Goal: Task Accomplishment & Management: Use online tool/utility

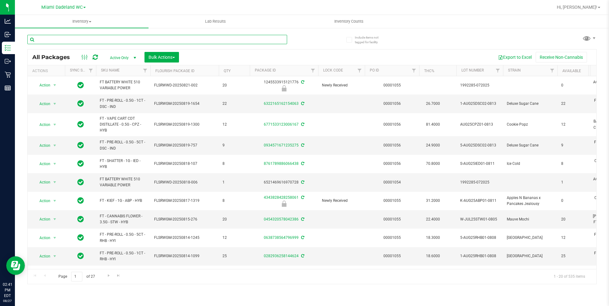
scroll to position [206, 0]
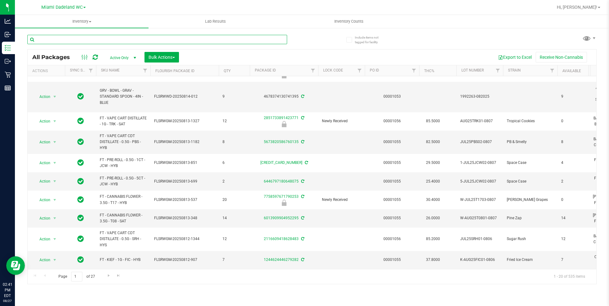
click at [144, 35] on input "text" at bounding box center [157, 39] width 260 height 9
click at [322, 70] on th "Lock Code" at bounding box center [341, 70] width 47 height 11
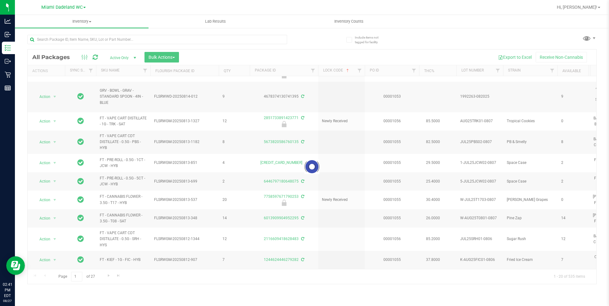
scroll to position [0, 0]
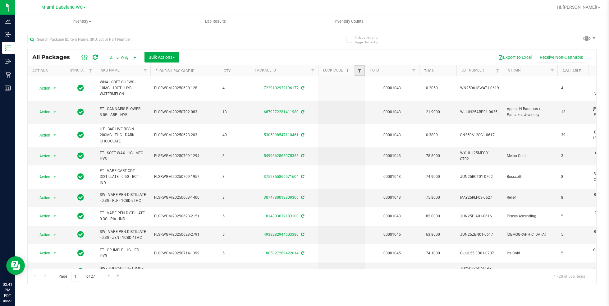
click at [361, 70] on span "Filter" at bounding box center [359, 70] width 5 height 5
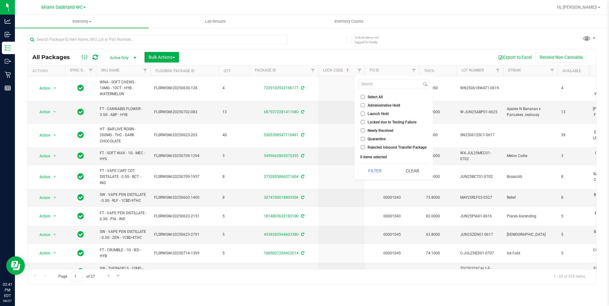
click at [363, 115] on input "Launch Hold" at bounding box center [363, 114] width 4 height 4
checkbox input "true"
click at [376, 170] on button "Filter" at bounding box center [374, 171] width 33 height 14
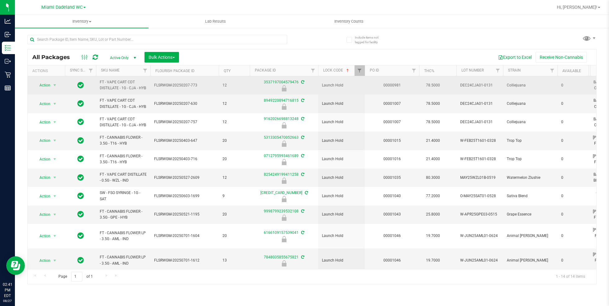
click at [112, 82] on span "FT - VAPE CART CDT DISTILLATE - 1G - CJA - HYB" at bounding box center [123, 85] width 47 height 12
copy tr "FT - VAPE CART CDT DISTILLATE - 1G - CJA - HYB"
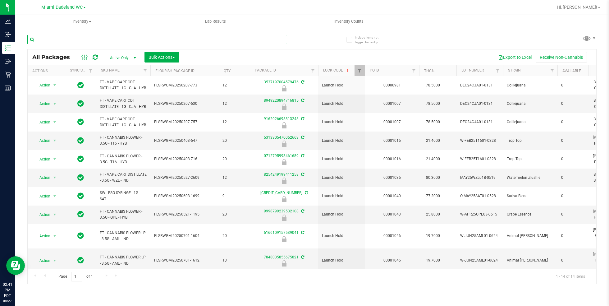
click at [166, 40] on input "text" at bounding box center [157, 39] width 260 height 9
paste input "FT - VAPE CART CDT DISTILLATE - 1G - CJA - HYB"
click at [363, 69] on div "Inventory All packages All inventory Waste log Create inventory Lab Results Inv…" at bounding box center [312, 160] width 594 height 291
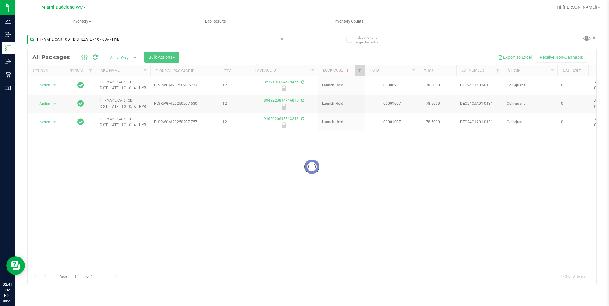
type input "FT - VAPE CART CDT DISTILLATE - 1G - CJA - HYB"
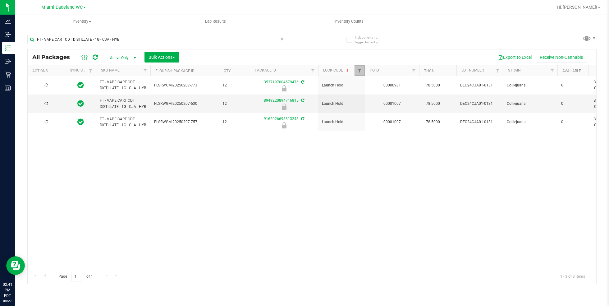
click at [361, 71] on span "Filter" at bounding box center [359, 70] width 5 height 5
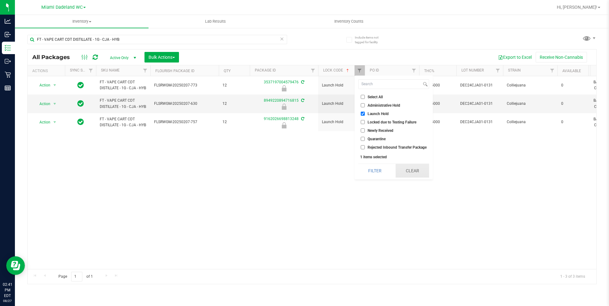
click at [413, 171] on button "Clear" at bounding box center [412, 171] width 33 height 14
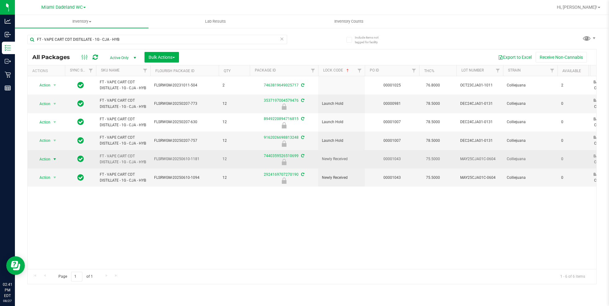
click at [47, 159] on span "Action" at bounding box center [42, 159] width 17 height 9
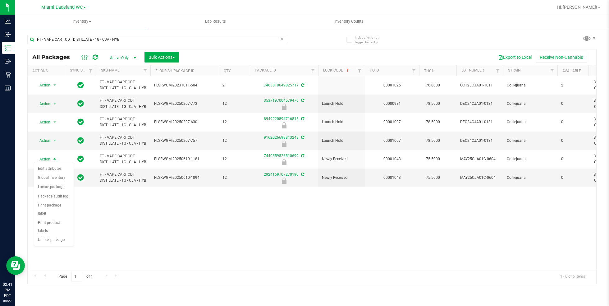
click at [127, 222] on div "Action Action Adjust qty Create package Edit attributes Global inventory Locate…" at bounding box center [312, 172] width 569 height 193
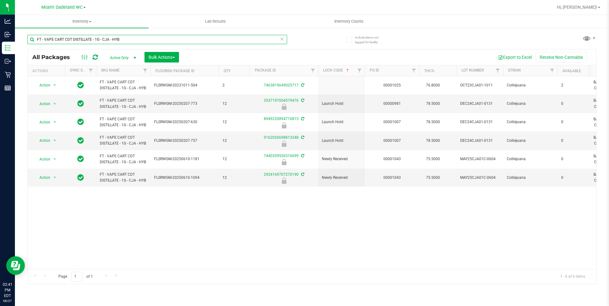
click at [214, 41] on input "FT - VAPE CART CDT DISTILLATE - 1G - CJA - HYB" at bounding box center [157, 39] width 260 height 9
type input "c"
click at [362, 71] on div "Inventory All packages All inventory Waste log Create inventory Lab Results Inv…" at bounding box center [312, 160] width 594 height 291
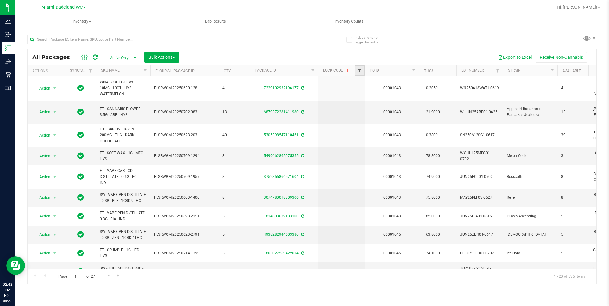
click at [359, 70] on span "Filter" at bounding box center [359, 70] width 5 height 5
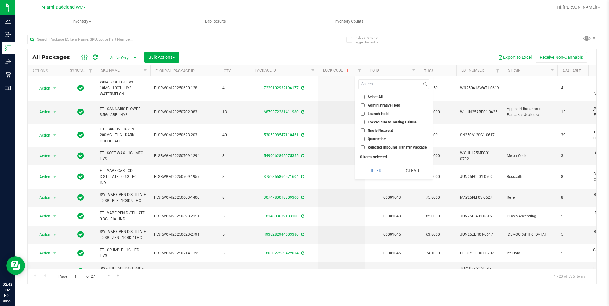
click at [363, 113] on input "Launch Hold" at bounding box center [363, 114] width 4 height 4
checkbox input "true"
click at [383, 172] on button "Filter" at bounding box center [374, 171] width 33 height 14
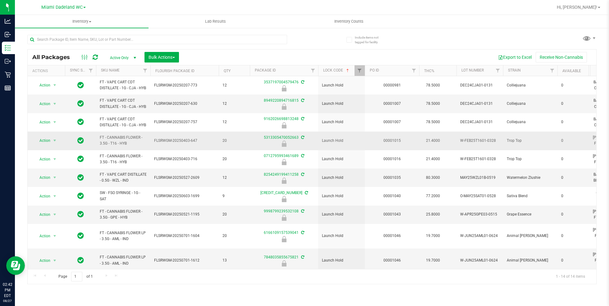
click at [111, 137] on span "FT - CANNABIS FLOWER - 3.5G - T16 - HYB" at bounding box center [123, 141] width 47 height 12
copy tr "FT - CANNABIS FLOWER - 3.5G - T16 - HYB"
click at [167, 39] on input "text" at bounding box center [157, 39] width 260 height 9
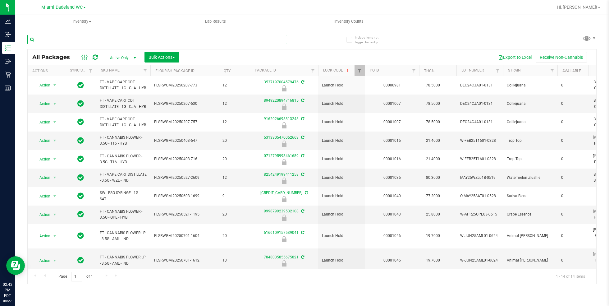
paste input "FT - CANNABIS FLOWER - 3.5G - T16 - HYB"
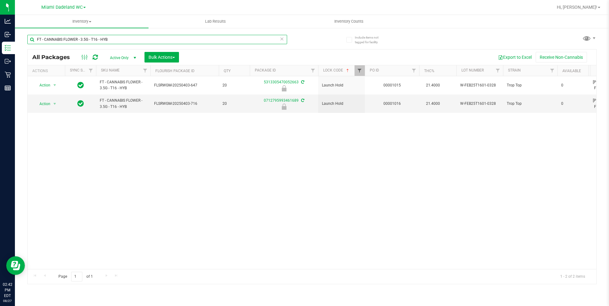
type input "FT - CANNABIS FLOWER - 3.5G - T16 - HYB"
click at [358, 71] on span "Filter" at bounding box center [359, 70] width 5 height 5
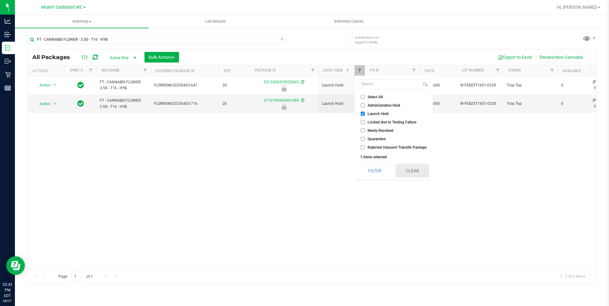
click at [408, 168] on button "Clear" at bounding box center [412, 171] width 33 height 14
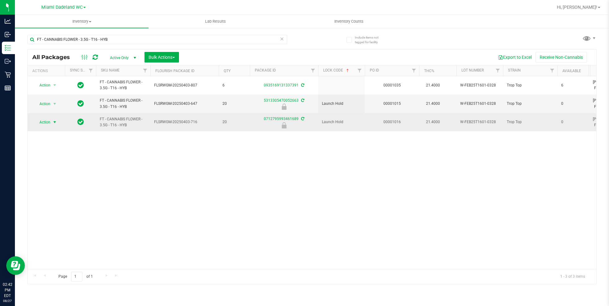
click at [51, 122] on span "select" at bounding box center [55, 122] width 8 height 9
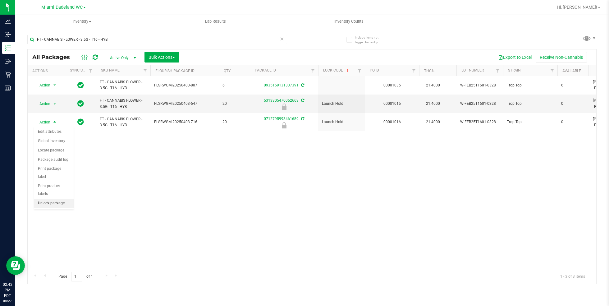
click at [62, 199] on li "Unlock package" at bounding box center [53, 203] width 39 height 9
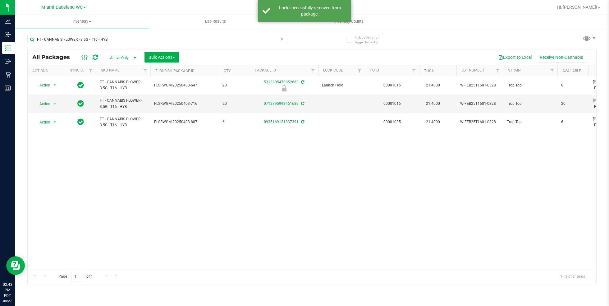
click at [48, 108] on td "Action Action Adjust qty Create package Edit attributes Global inventory Locate…" at bounding box center [46, 103] width 37 height 18
click at [52, 102] on span "select" at bounding box center [55, 103] width 8 height 9
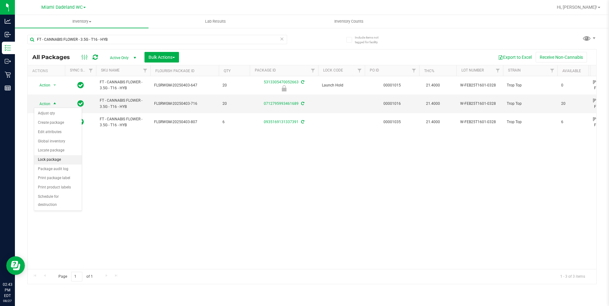
click at [65, 156] on li "Lock package" at bounding box center [58, 159] width 48 height 9
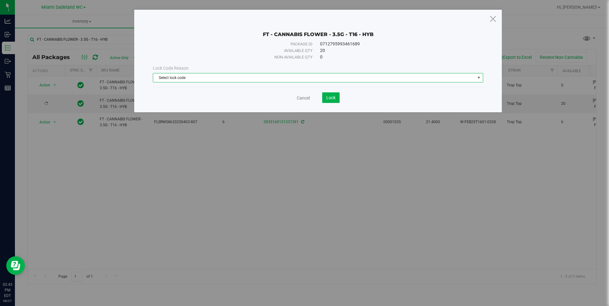
click at [227, 76] on span "Select lock code" at bounding box center [314, 77] width 322 height 9
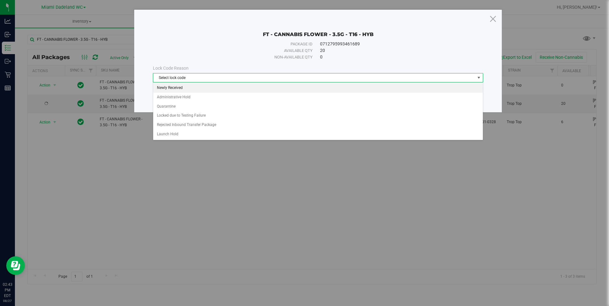
click at [249, 87] on li "Newly Received" at bounding box center [318, 87] width 330 height 9
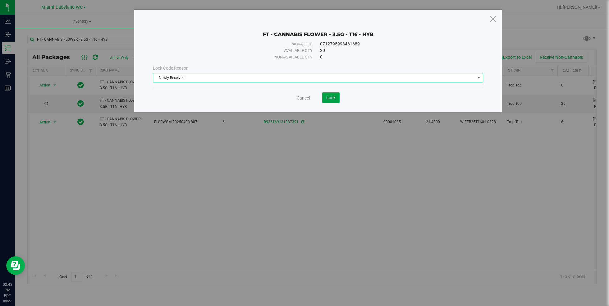
click at [334, 95] on span "Lock" at bounding box center [330, 97] width 9 height 5
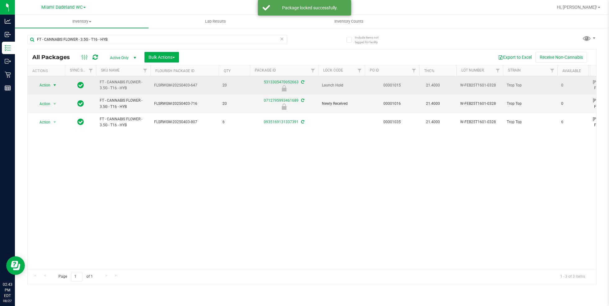
click at [50, 85] on span "Action" at bounding box center [42, 85] width 17 height 9
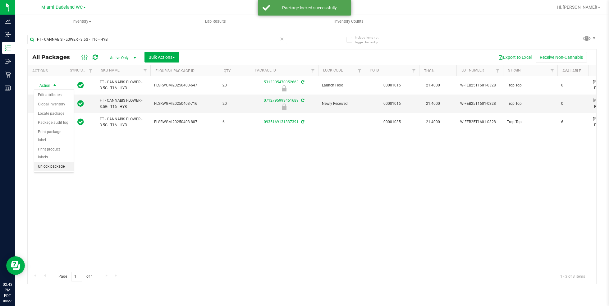
click at [62, 162] on li "Unlock package" at bounding box center [53, 166] width 39 height 9
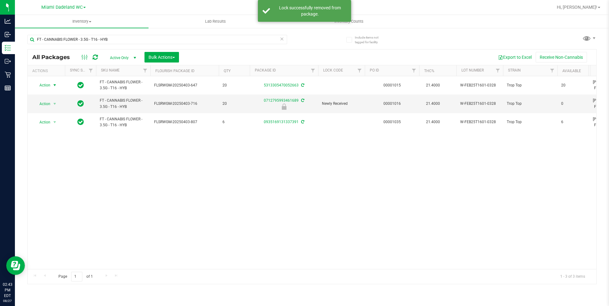
click at [49, 85] on div "Action Action Adjust qty Create package Edit attributes Global inventory Locate…" at bounding box center [46, 85] width 30 height 9
click at [49, 85] on span "Action" at bounding box center [42, 85] width 17 height 9
click at [65, 140] on li "Lock package" at bounding box center [58, 141] width 48 height 9
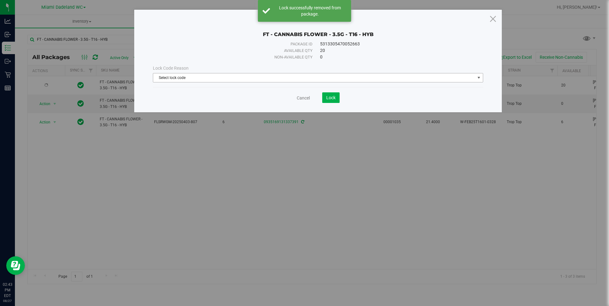
click at [196, 76] on span "Select lock code" at bounding box center [314, 77] width 322 height 9
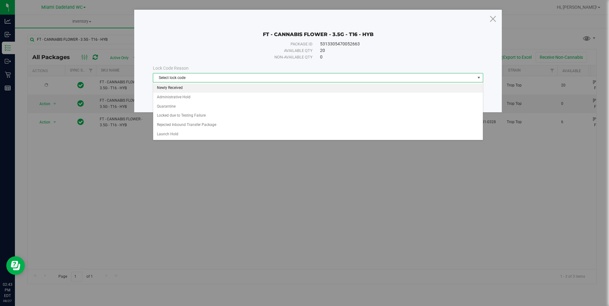
click at [212, 85] on li "Newly Received" at bounding box center [318, 87] width 330 height 9
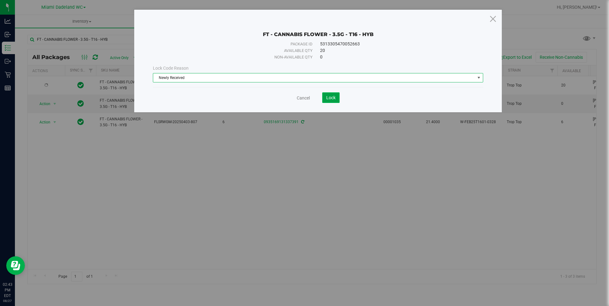
click at [331, 98] on span "Lock" at bounding box center [330, 97] width 9 height 5
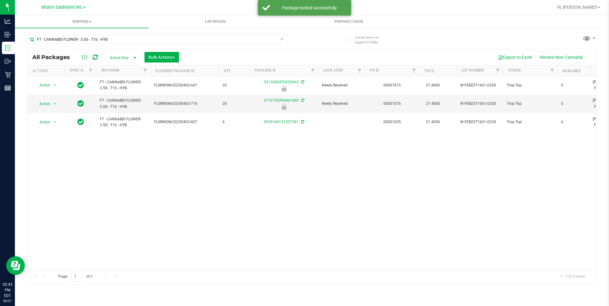
click at [283, 40] on icon at bounding box center [282, 38] width 4 height 7
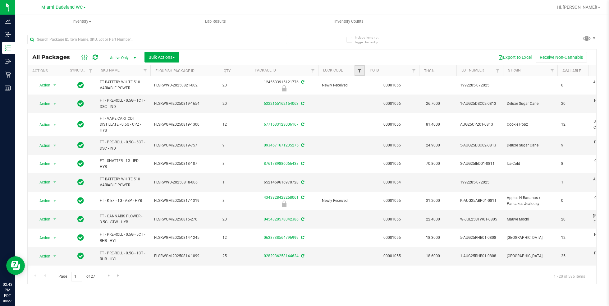
click at [360, 69] on span "Filter" at bounding box center [359, 70] width 5 height 5
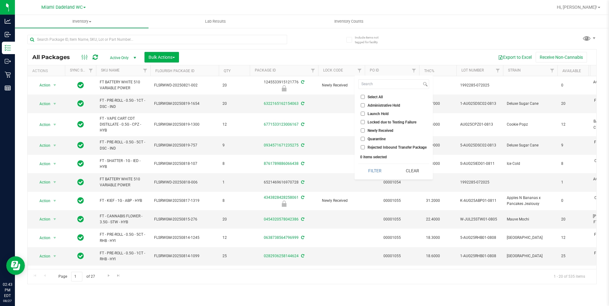
click at [360, 115] on li "Launch Hold" at bounding box center [393, 113] width 71 height 7
click at [361, 114] on input "Launch Hold" at bounding box center [363, 114] width 4 height 4
checkbox input "true"
click at [383, 169] on button "Filter" at bounding box center [374, 171] width 33 height 14
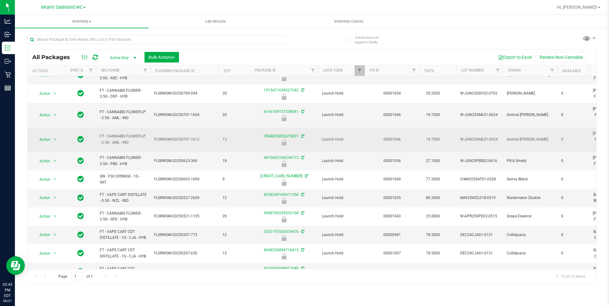
scroll to position [31, 0]
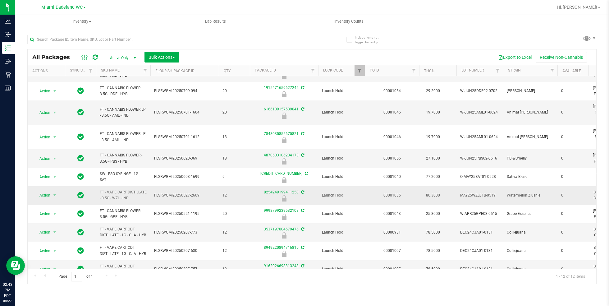
click at [121, 189] on span "FT - VAPE CART DISTILLATE - 0.5G - WZL - IND" at bounding box center [123, 195] width 47 height 12
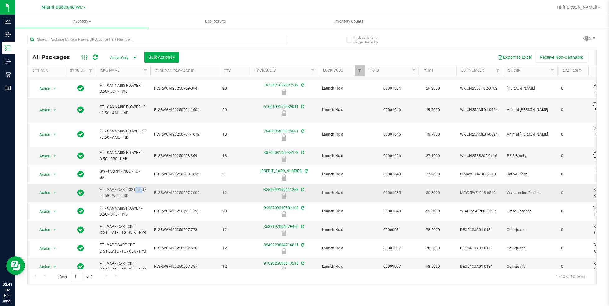
scroll to position [0, 0]
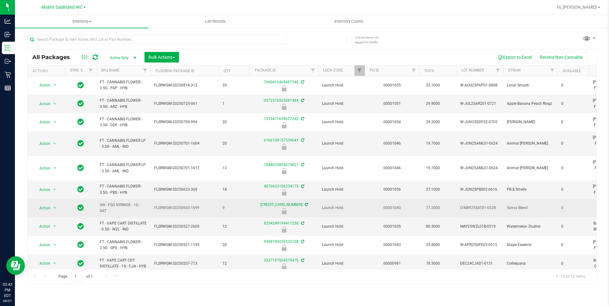
click at [109, 202] on span "SW - FSO SYRINGE - 1G - SAT" at bounding box center [123, 208] width 47 height 12
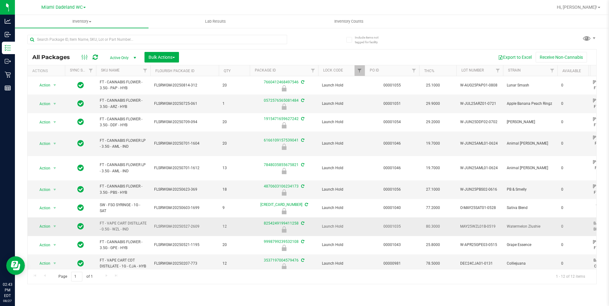
click at [115, 220] on span "FT - VAPE CART DISTILLATE - 0.5G - WZL - IND" at bounding box center [123, 226] width 47 height 12
copy tr "FT - VAPE CART DISTILLATE - 0.5G - WZL - IND"
click at [178, 40] on input "text" at bounding box center [157, 39] width 260 height 9
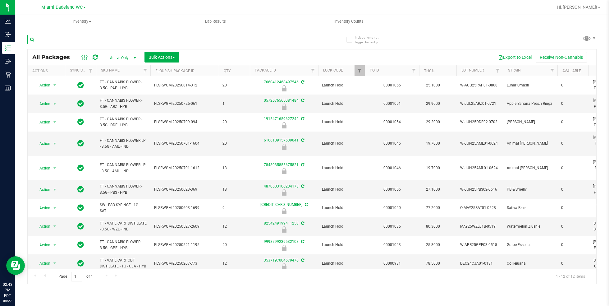
paste input "FT - VAPE CART DISTILLATE - 0.5G - WZL - IND"
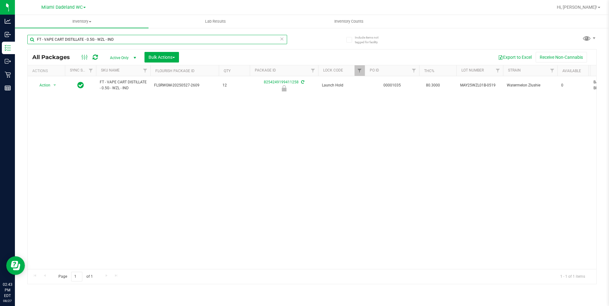
type input "FT - VAPE CART DISTILLATE - 0.5G - WZL - IND"
click at [362, 71] on link "Filter" at bounding box center [360, 70] width 10 height 11
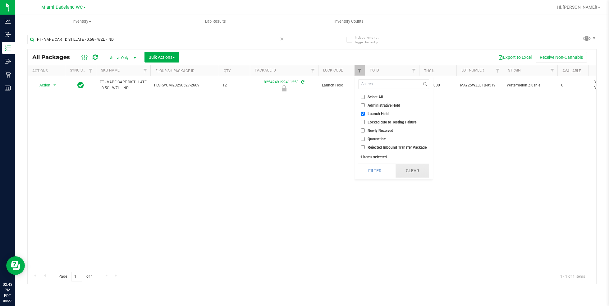
click at [406, 172] on button "Clear" at bounding box center [412, 171] width 33 height 14
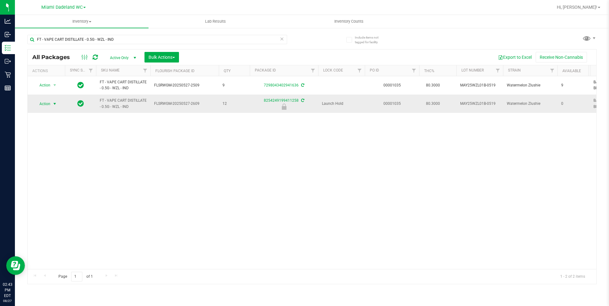
click at [44, 103] on span "Action" at bounding box center [42, 103] width 17 height 9
click at [57, 180] on li "Unlock package" at bounding box center [53, 184] width 39 height 9
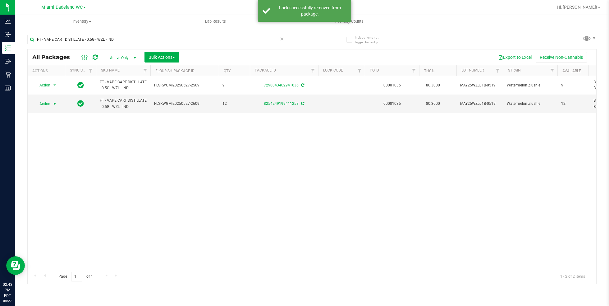
click at [44, 103] on span "Action" at bounding box center [42, 103] width 17 height 9
click at [64, 162] on li "Lock package" at bounding box center [58, 159] width 48 height 9
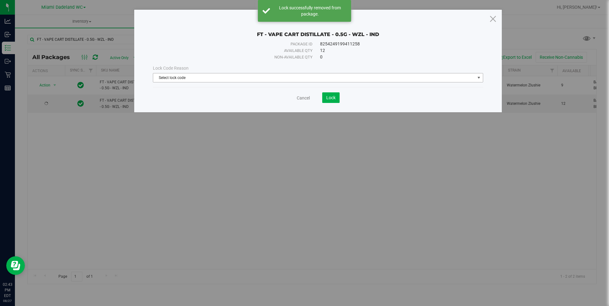
click at [293, 75] on span "Select lock code" at bounding box center [314, 77] width 322 height 9
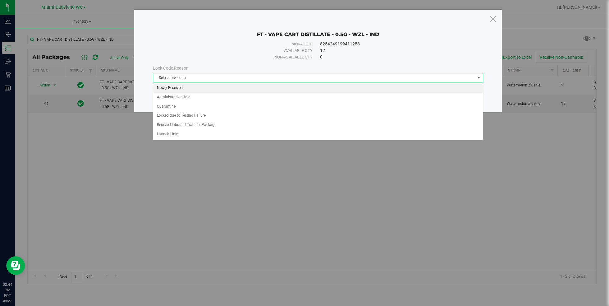
click at [249, 88] on li "Newly Received" at bounding box center [318, 87] width 330 height 9
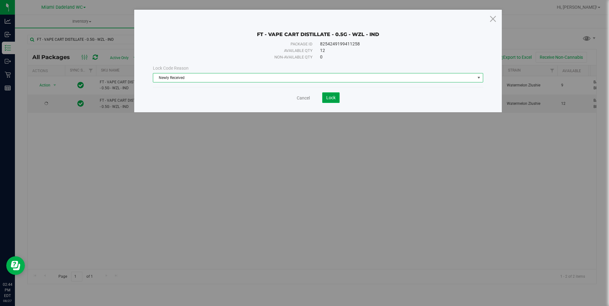
click at [332, 98] on span "Lock" at bounding box center [330, 97] width 9 height 5
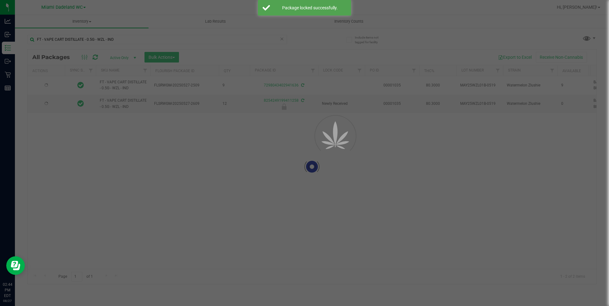
click at [281, 41] on icon at bounding box center [282, 38] width 4 height 7
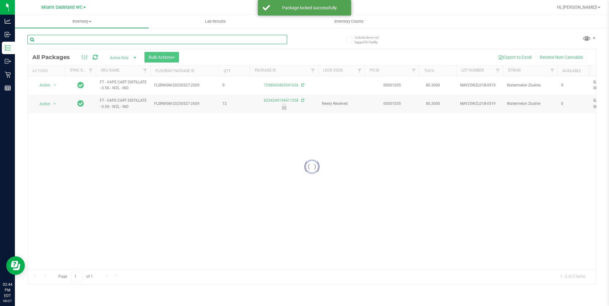
click at [281, 41] on input "text" at bounding box center [157, 39] width 260 height 9
click at [252, 39] on input "text" at bounding box center [157, 39] width 260 height 9
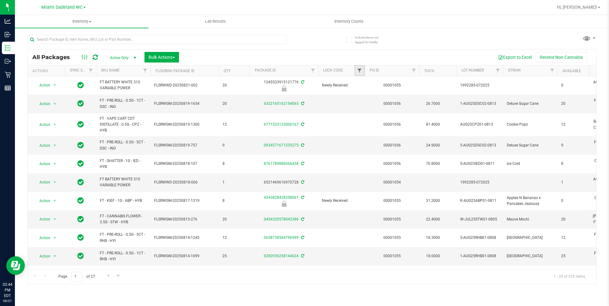
click at [358, 71] on span "Filter" at bounding box center [359, 70] width 5 height 5
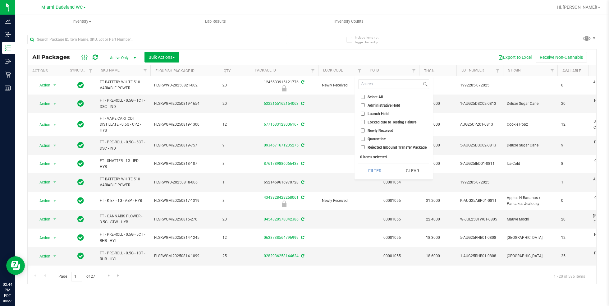
click at [363, 114] on input "Launch Hold" at bounding box center [363, 114] width 4 height 4
checkbox input "true"
click at [383, 167] on button "Filter" at bounding box center [374, 171] width 33 height 14
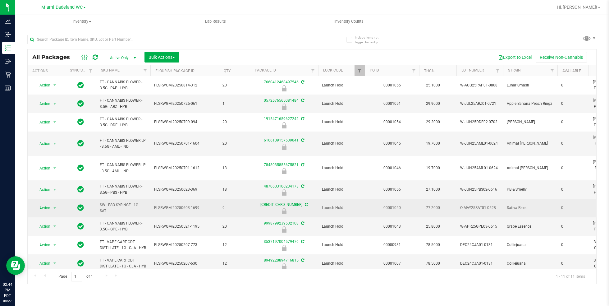
click at [113, 202] on span "SW - FSO SYRINGE - 1G - SAT" at bounding box center [123, 208] width 47 height 12
copy tr "SW - FSO SYRINGE - 1G - SAT"
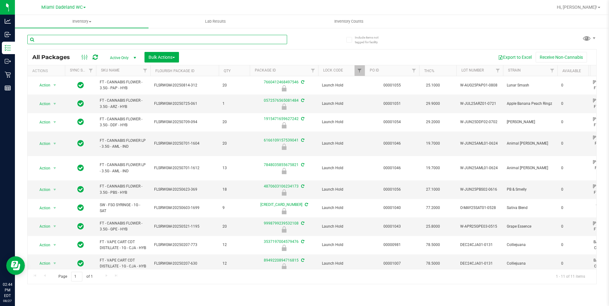
click at [187, 36] on input "text" at bounding box center [157, 39] width 260 height 9
paste input "SW - FSO SYRINGE - 1G - SAT"
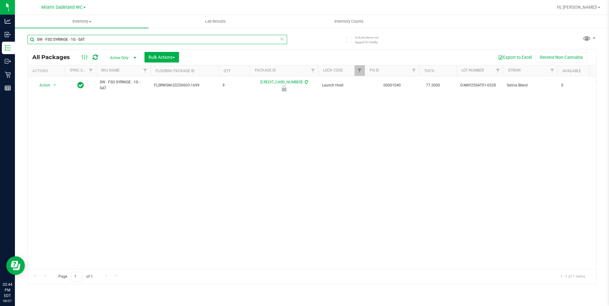
type input "SW - FSO SYRINGE - 1G - SAT"
click at [357, 73] on link "Filter" at bounding box center [360, 70] width 10 height 11
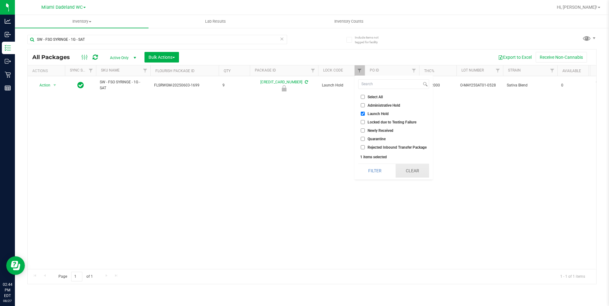
click at [409, 171] on button "Clear" at bounding box center [412, 171] width 33 height 14
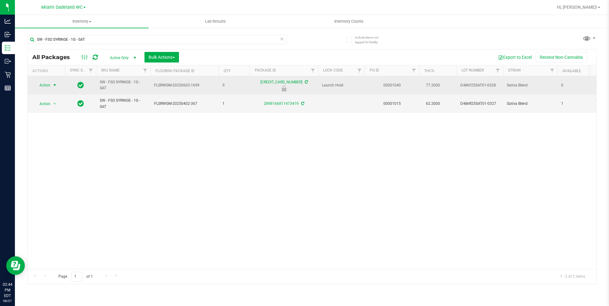
click at [44, 84] on span "Action" at bounding box center [42, 85] width 17 height 9
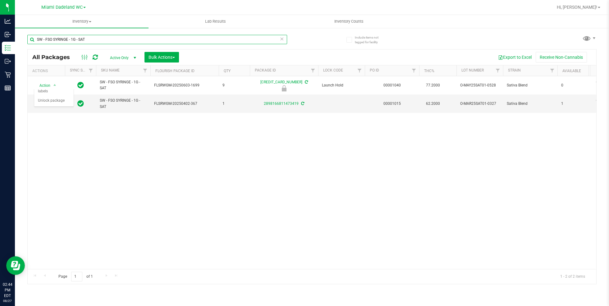
click at [124, 43] on input "SW - FSO SYRINGE - 1G - SAT" at bounding box center [157, 39] width 260 height 9
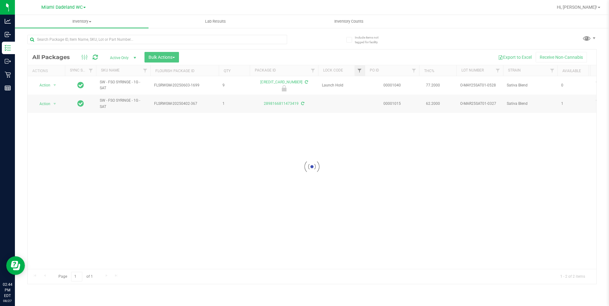
click at [360, 69] on div at bounding box center [312, 166] width 569 height 234
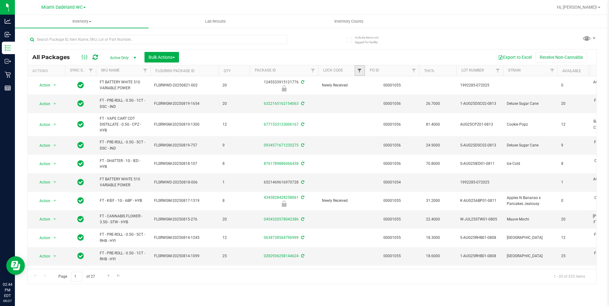
click at [360, 69] on span "Filter" at bounding box center [359, 70] width 5 height 5
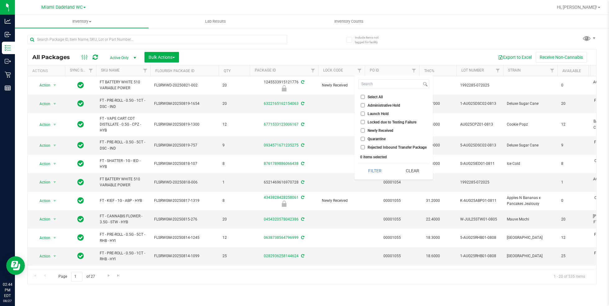
click at [364, 113] on input "Launch Hold" at bounding box center [363, 114] width 4 height 4
checkbox input "true"
click at [378, 171] on button "Filter" at bounding box center [374, 171] width 33 height 14
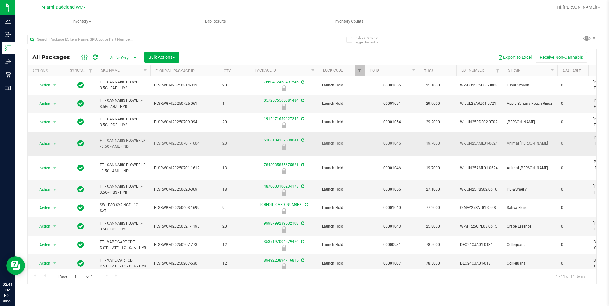
scroll to position [15, 0]
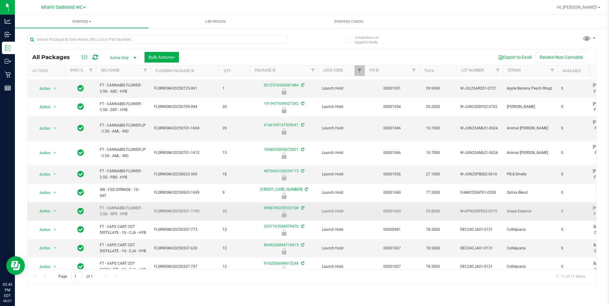
click at [115, 205] on span "FT - CANNABIS FLOWER - 3.5G - GPE - HYB" at bounding box center [123, 211] width 47 height 12
copy tr "FT - CANNABIS FLOWER - 3.5G - GPE - HYB"
click at [193, 38] on input "text" at bounding box center [157, 39] width 260 height 9
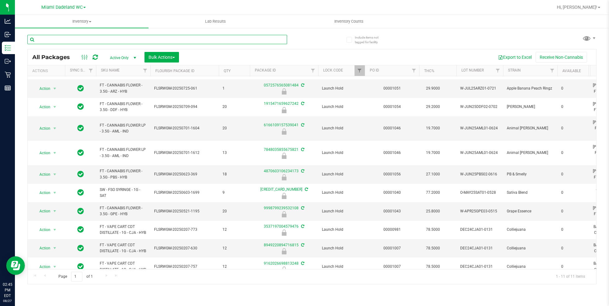
paste input "FT - CANNABIS FLOWER - 3.5G - GPE - HYB"
type input "FT - CANNABIS FLOWER - 3.5G - GPE - HYB"
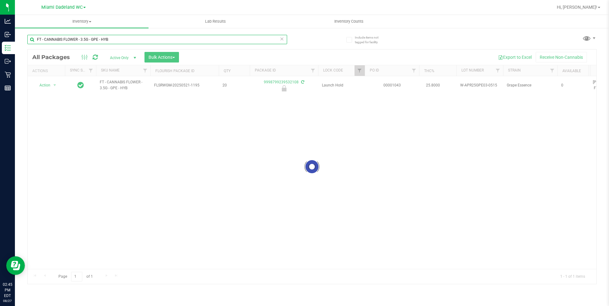
checkbox input "true"
type input "FT - CANNABIS FLOWER - 3.5G - GPE - HYB"
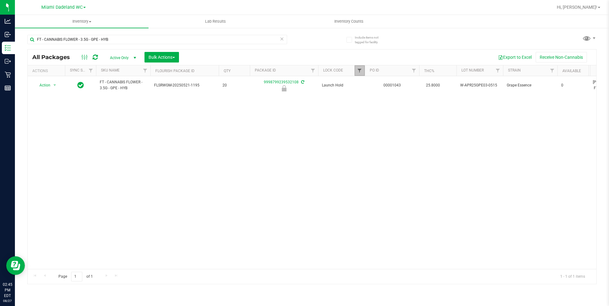
click at [357, 72] on span "Filter" at bounding box center [359, 70] width 5 height 5
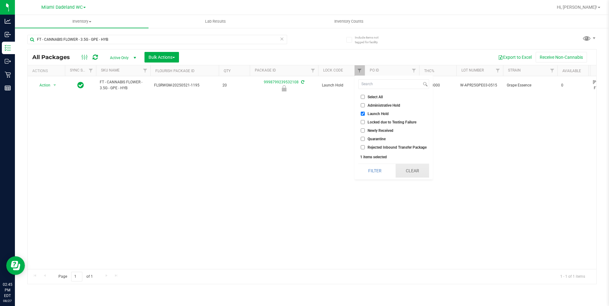
click at [413, 171] on button "Clear" at bounding box center [412, 171] width 33 height 14
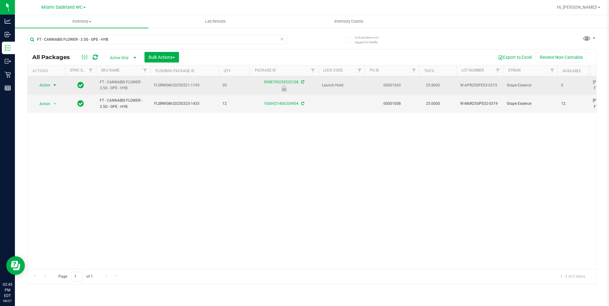
click at [44, 85] on span "Action" at bounding box center [42, 85] width 17 height 9
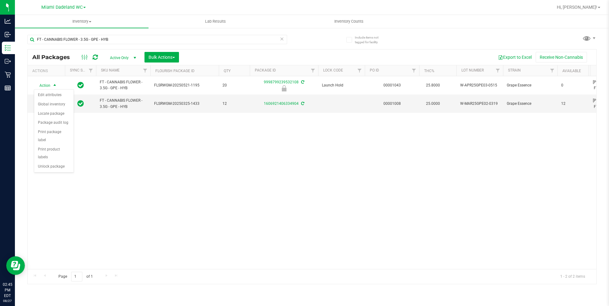
click at [135, 151] on div "Action Action Edit attributes Global inventory Locate package Package audit log…" at bounding box center [312, 172] width 569 height 193
click at [280, 39] on icon at bounding box center [282, 38] width 4 height 7
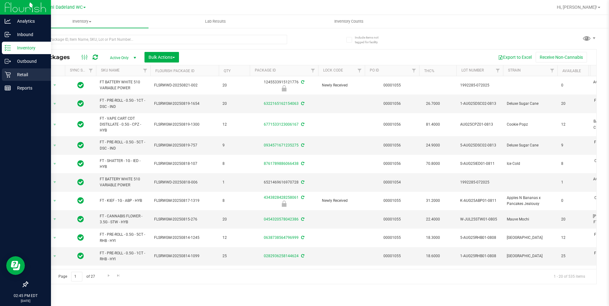
click at [13, 75] on p "Retail" at bounding box center [29, 74] width 37 height 7
